Goal: Information Seeking & Learning: Learn about a topic

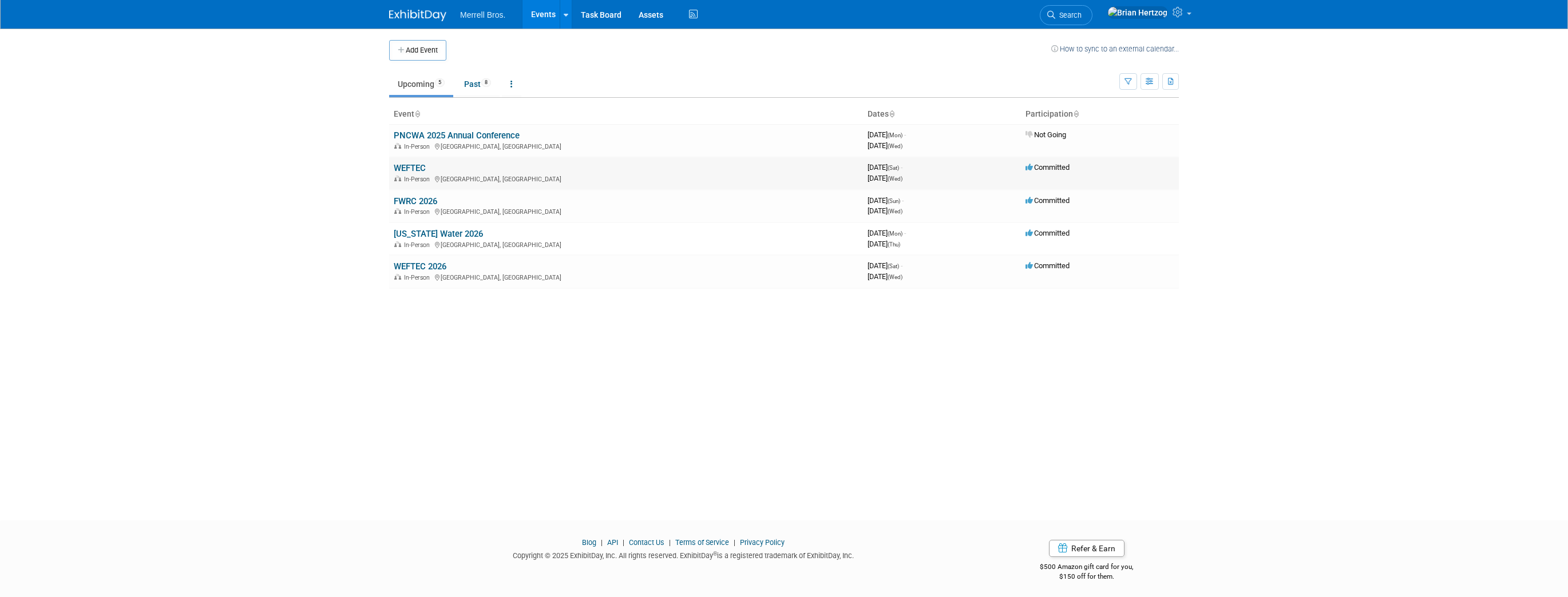
click at [411, 165] on link "WEFTEC" at bounding box center [409, 168] width 32 height 10
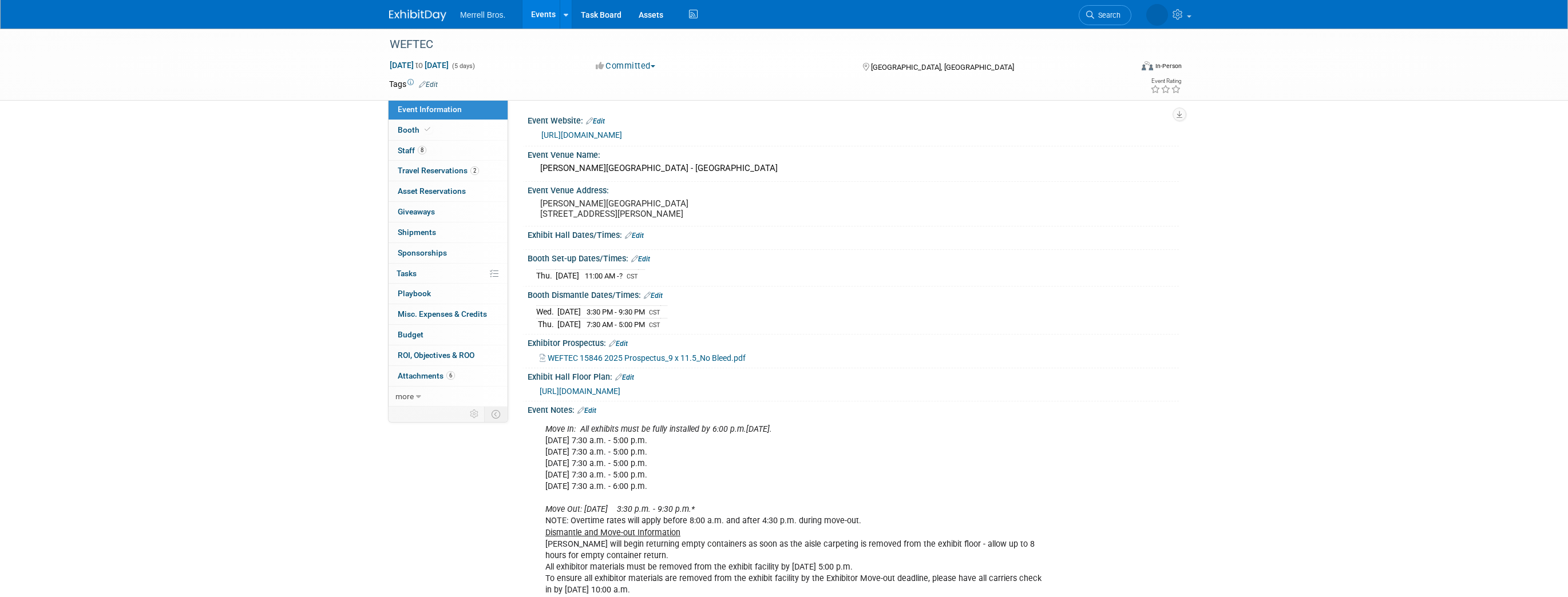
click at [602, 396] on span "[URL][DOMAIN_NAME]" at bounding box center [579, 390] width 81 height 9
click at [407, 153] on span "Staff 8" at bounding box center [411, 150] width 29 height 9
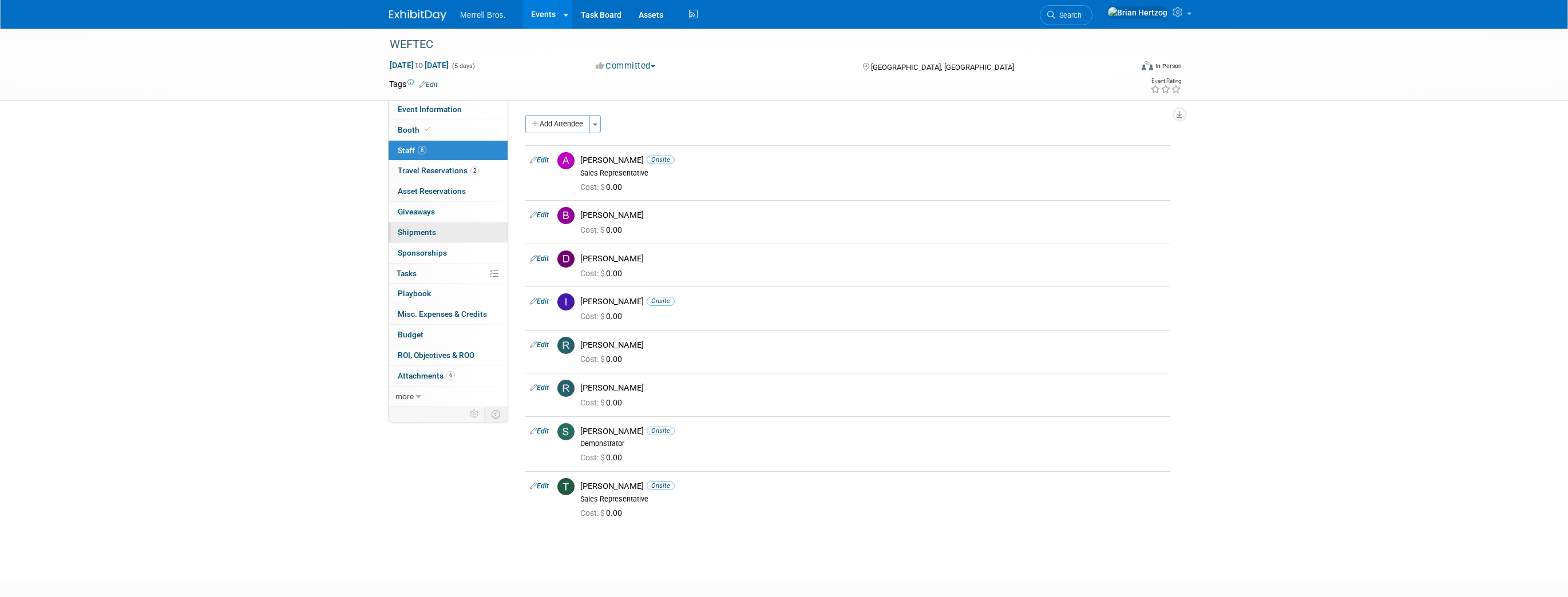
click at [425, 230] on span "Shipments 0" at bounding box center [416, 232] width 38 height 9
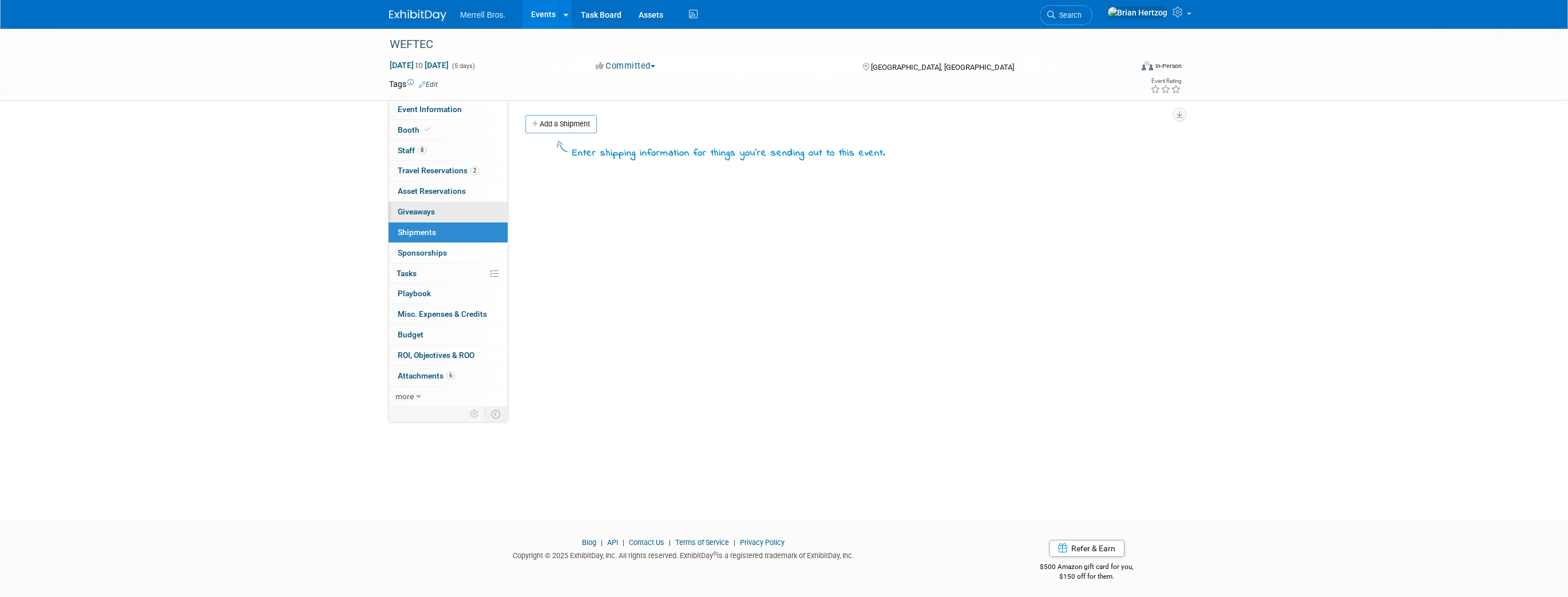
click at [424, 211] on span "Giveaways 0" at bounding box center [415, 211] width 37 height 9
click at [424, 197] on link "0 Asset Reservations 0" at bounding box center [447, 192] width 119 height 20
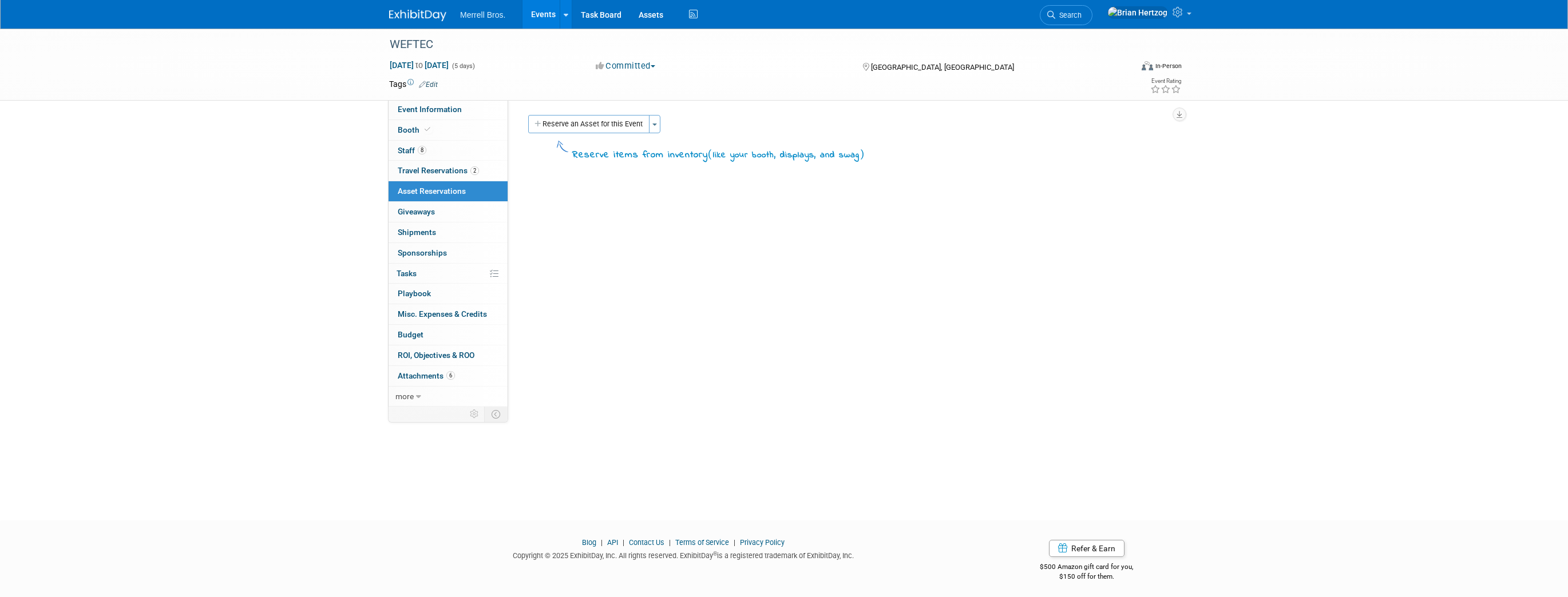
click at [424, 182] on link "0 Asset Reservations 0" at bounding box center [447, 192] width 119 height 20
click at [424, 174] on span "Travel Reservations 2" at bounding box center [437, 170] width 81 height 9
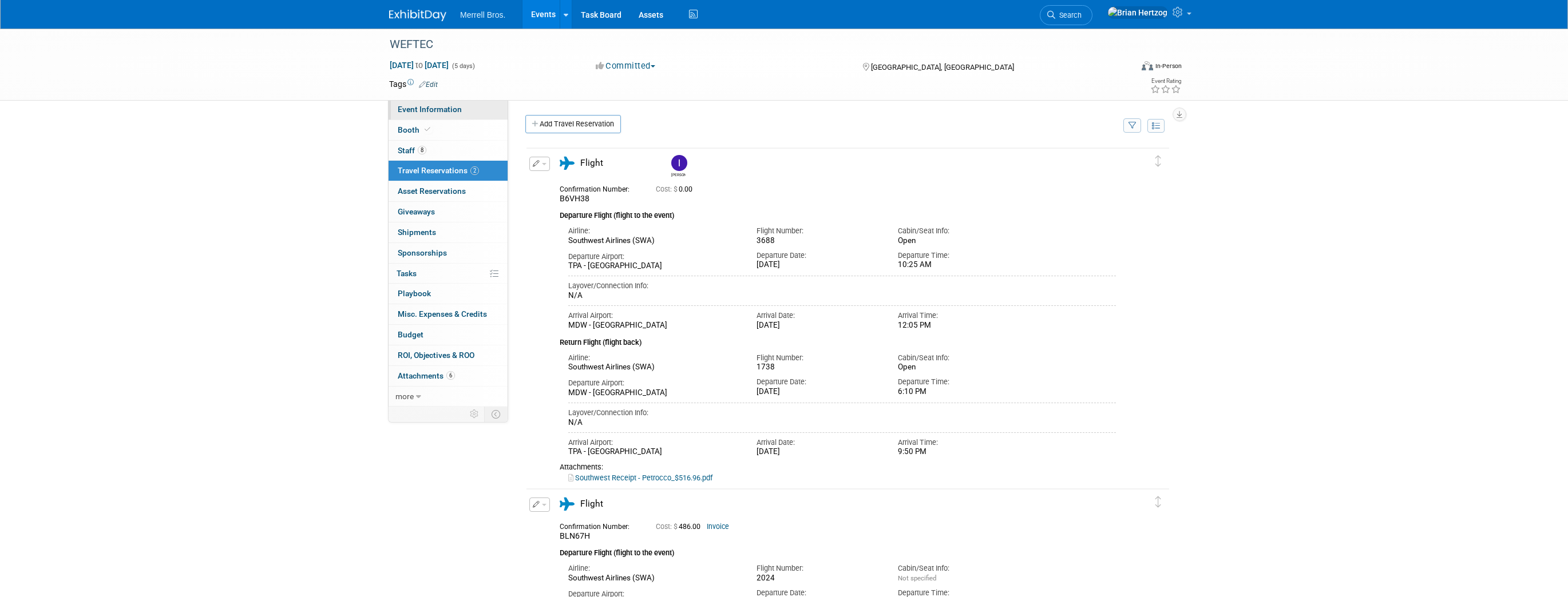
click at [419, 112] on span "Event Information" at bounding box center [429, 109] width 64 height 9
